Goal: Task Accomplishment & Management: Use online tool/utility

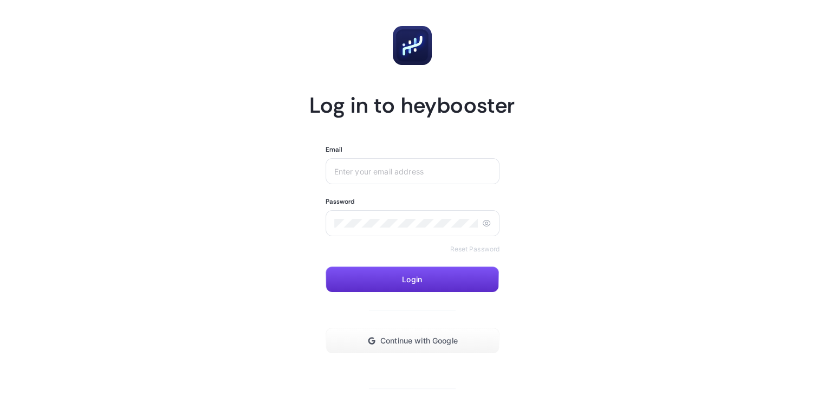
click at [411, 170] on input "Email" at bounding box center [412, 171] width 157 height 9
click at [403, 217] on div at bounding box center [413, 223] width 174 height 26
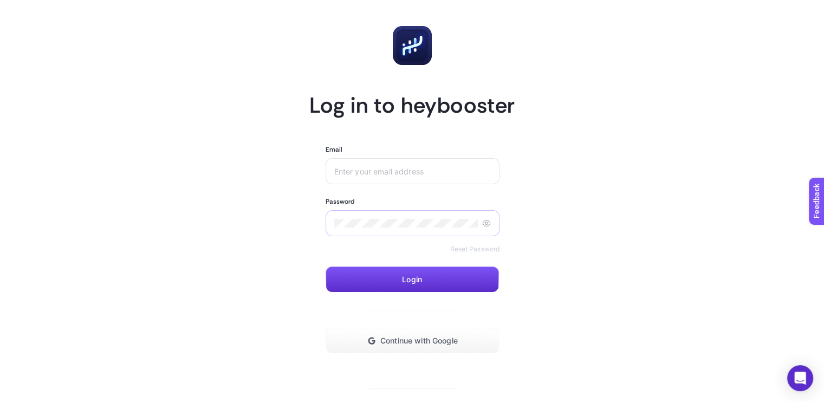
click at [403, 217] on div at bounding box center [413, 223] width 174 height 26
click at [429, 176] on div at bounding box center [413, 171] width 174 height 26
click at [431, 175] on input "Email" at bounding box center [412, 171] width 157 height 9
click at [412, 51] on rect at bounding box center [412, 46] width 32 height 32
